Goal: Communication & Community: Answer question/provide support

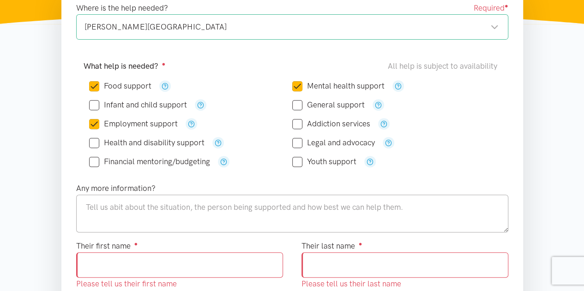
scroll to position [185, 0]
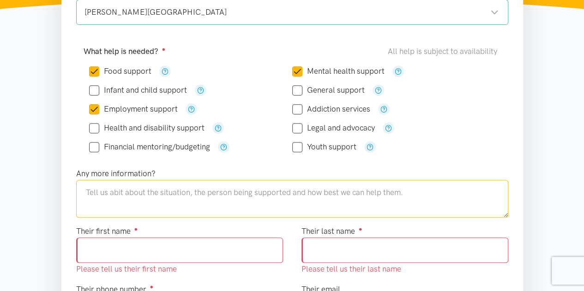
click at [191, 198] on textarea at bounding box center [292, 199] width 432 height 38
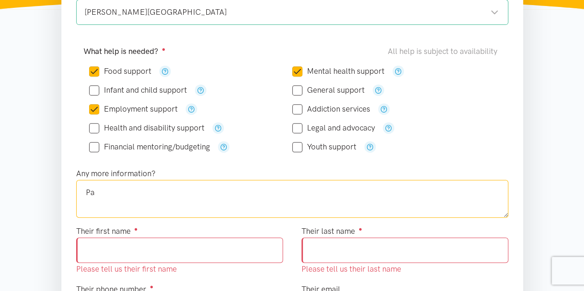
type textarea "P"
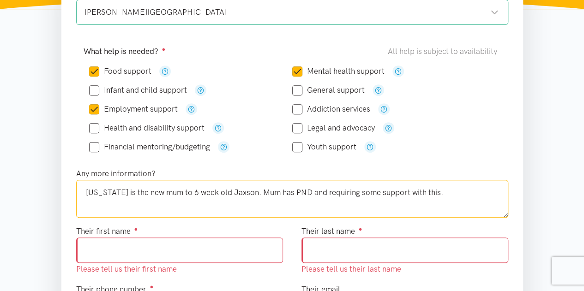
click at [112, 192] on textarea "[US_STATE] is the new mum to 6 week old Jaxson. Mum has PND and requiring some …" at bounding box center [292, 199] width 432 height 38
drag, startPoint x: 290, startPoint y: 192, endPoint x: 274, endPoint y: 191, distance: 16.2
click at [274, 191] on textarea "[US_STATE] (mum) is the new mum to 6 week old Jaxson. Mum has PND and requiring…" at bounding box center [292, 199] width 432 height 38
drag, startPoint x: 473, startPoint y: 191, endPoint x: 481, endPoint y: 199, distance: 11.4
click at [473, 191] on textarea "[US_STATE] (mum) is the new mum to 6 week old Jaxson. [US_STATE] has PND and re…" at bounding box center [292, 199] width 432 height 38
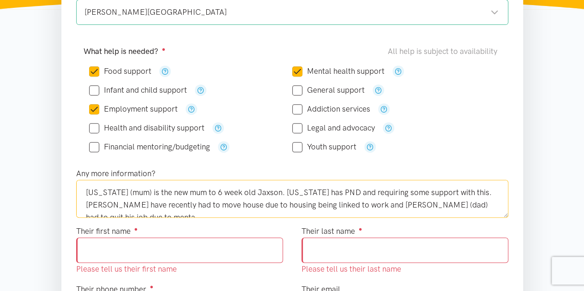
scroll to position [5, 0]
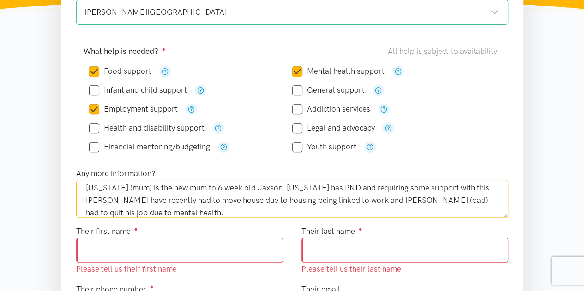
click at [86, 183] on textarea "[US_STATE] (mum) is the new mum to 6 week old Jaxson. [US_STATE] has PND and re…" at bounding box center [292, 199] width 432 height 38
click at [162, 210] on textarea "[US_STATE] (mum) is the new mum to 6 week old Jaxson. [US_STATE] has PND and re…" at bounding box center [292, 199] width 432 height 38
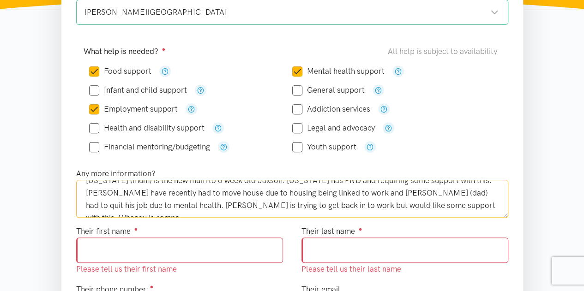
scroll to position [18, 0]
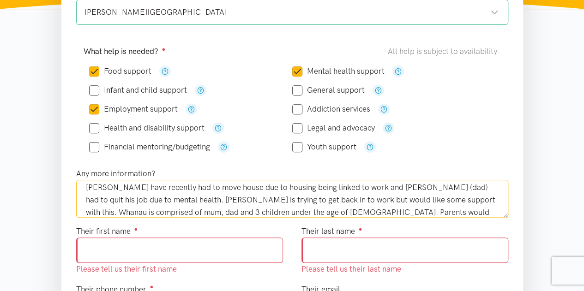
click at [451, 209] on textarea "[US_STATE] (mum) is the new mum to 6 week old Jaxson. [US_STATE] has PND and re…" at bounding box center [292, 199] width 432 height 38
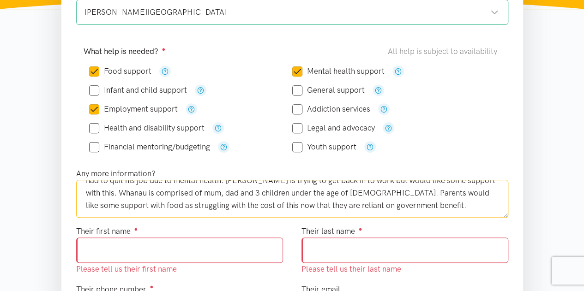
scroll to position [37, 0]
type textarea "[US_STATE] (mum) is the new mum to 6 week old Jaxson. [US_STATE] has PND and re…"
drag, startPoint x: 110, startPoint y: 251, endPoint x: 223, endPoint y: 226, distance: 115.8
click at [111, 251] on input "Their first name ●" at bounding box center [179, 250] width 207 height 25
type input "*******"
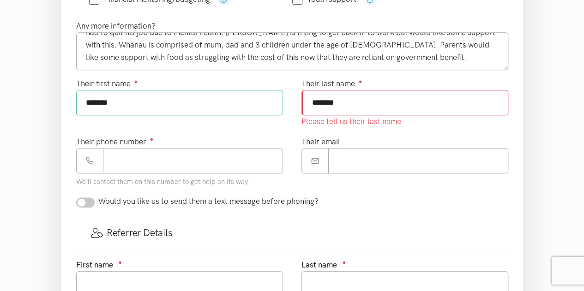
scroll to position [416, 0]
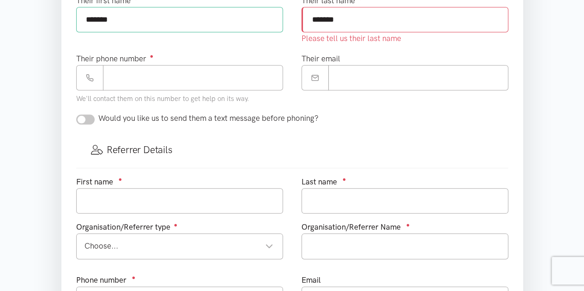
type input "*******"
click at [133, 66] on input "Their phone number ●" at bounding box center [193, 77] width 180 height 25
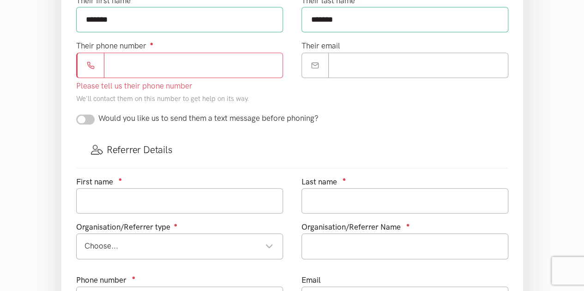
click at [191, 64] on input "Their phone number ●" at bounding box center [193, 65] width 179 height 25
paste input "**********"
type input "**********"
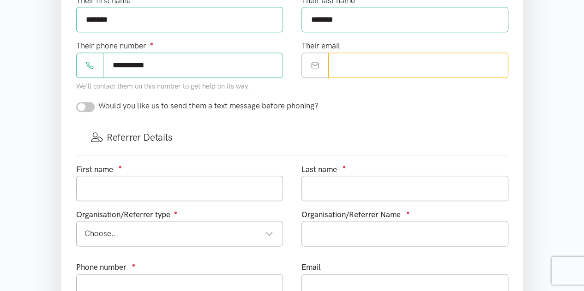
click at [370, 60] on input "Their email" at bounding box center [418, 65] width 180 height 25
paste input "**********"
type input "**********"
drag, startPoint x: 240, startPoint y: 183, endPoint x: 245, endPoint y: 183, distance: 5.1
click at [241, 183] on input "text" at bounding box center [179, 188] width 207 height 25
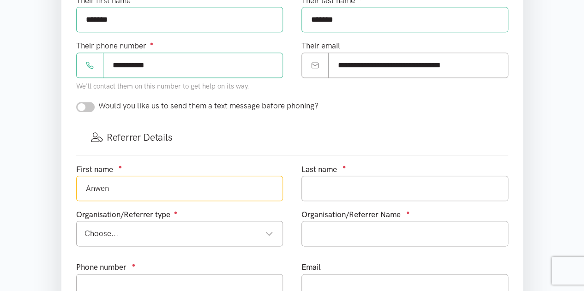
type input "Anwen"
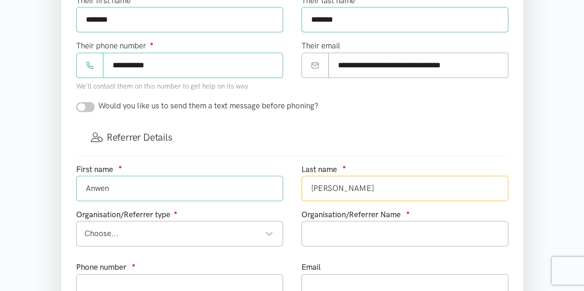
type input "[PERSON_NAME]"
click at [267, 228] on div "Choose..." at bounding box center [178, 234] width 189 height 12
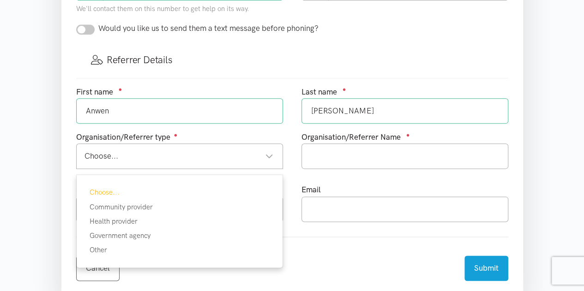
scroll to position [508, 0]
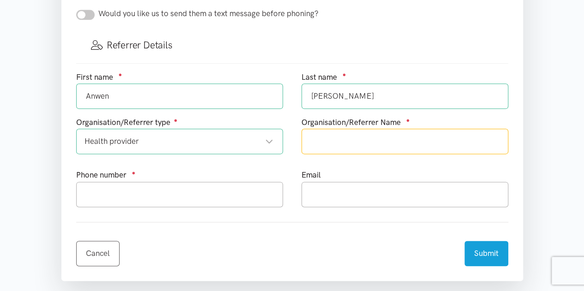
click at [385, 139] on input "text" at bounding box center [404, 141] width 207 height 25
type input "Plunket"
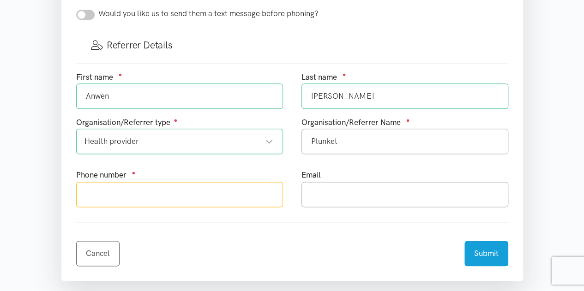
click at [201, 193] on input "text" at bounding box center [179, 194] width 207 height 25
type input "0274669249"
click at [328, 198] on input "text" at bounding box center [404, 194] width 207 height 25
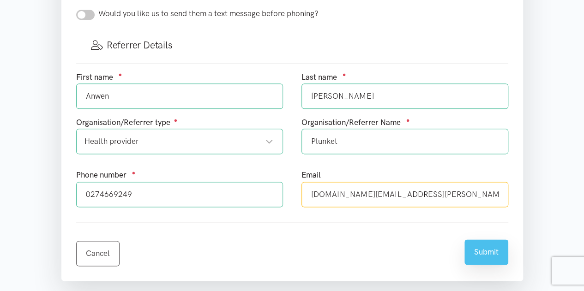
type input "[DOMAIN_NAME][EMAIL_ADDRESS][PERSON_NAME][DOMAIN_NAME]"
click at [488, 251] on button "Submit" at bounding box center [486, 252] width 44 height 25
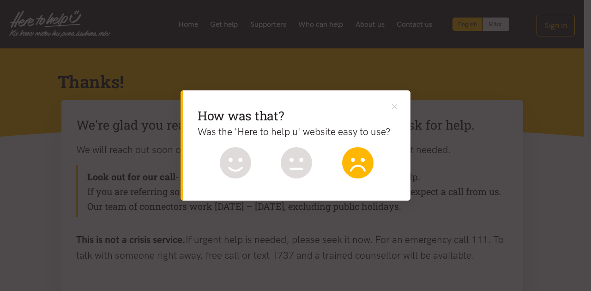
click at [356, 164] on icon at bounding box center [357, 162] width 31 height 31
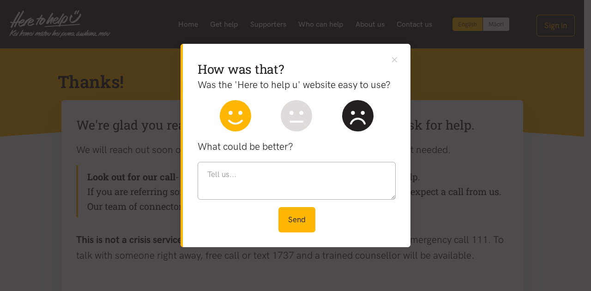
click at [247, 109] on icon at bounding box center [235, 115] width 31 height 31
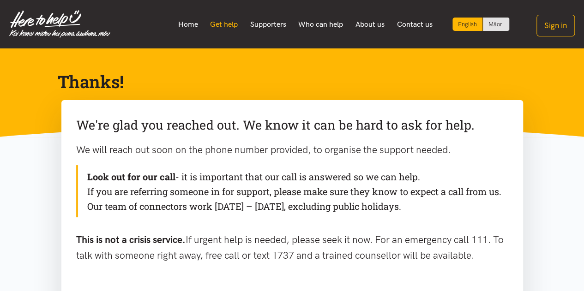
click at [223, 27] on link "Get help" at bounding box center [224, 24] width 40 height 19
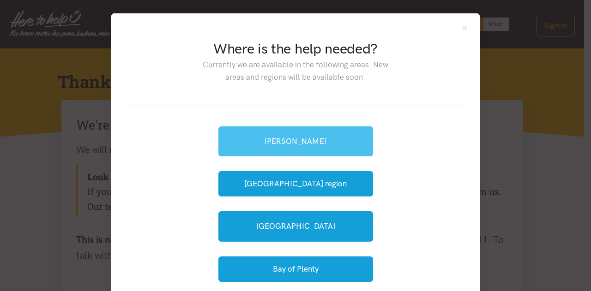
click at [355, 137] on link "[PERSON_NAME]" at bounding box center [295, 142] width 155 height 30
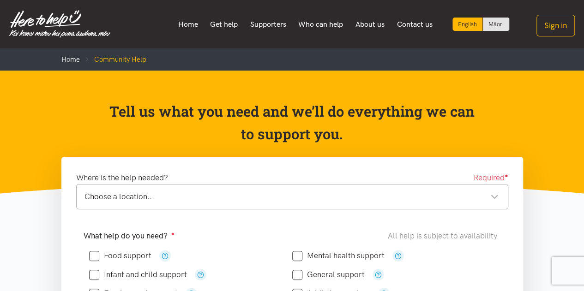
scroll to position [73, 0]
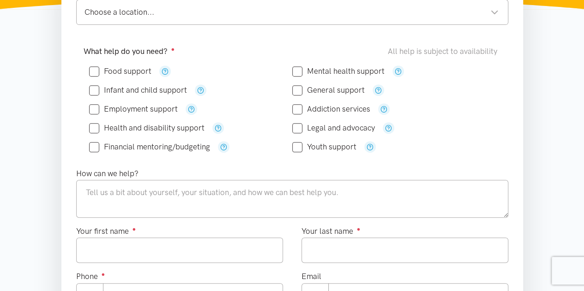
click at [281, 14] on div "Choose a location..." at bounding box center [291, 12] width 414 height 12
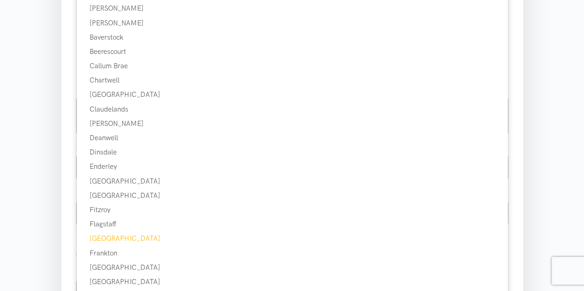
scroll to position [277, 0]
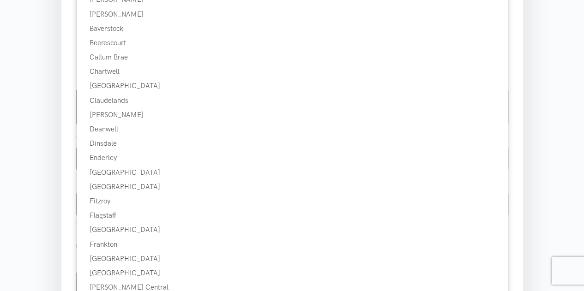
click at [65, 129] on div "Where is the help needed? Required ● Choose a location... Choose a location... …" at bounding box center [292, 148] width 462 height 536
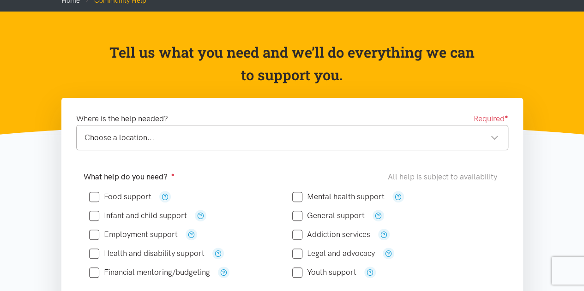
scroll to position [0, 0]
